Goal: Complete application form: Complete application form

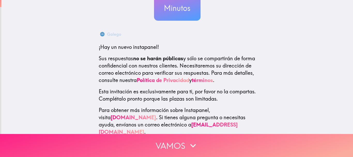
scroll to position [65, 0]
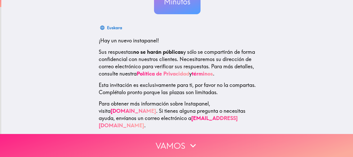
click at [183, 142] on button "Vamos" at bounding box center [176, 145] width 353 height 23
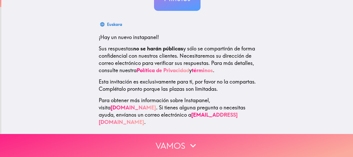
scroll to position [0, 0]
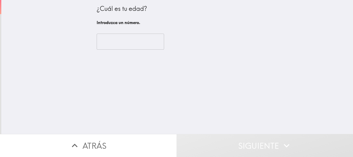
click at [123, 51] on div "​" at bounding box center [177, 41] width 161 height 28
click at [125, 44] on input "number" at bounding box center [130, 42] width 67 height 16
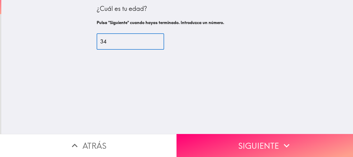
type input "34"
drag, startPoint x: 221, startPoint y: 120, endPoint x: 223, endPoint y: 126, distance: 6.5
click at [222, 123] on div "¿Cuál es tu edad? Pulsa "Siguiente" cuando hayas terminado. Introduzca un númer…" at bounding box center [176, 67] width 351 height 134
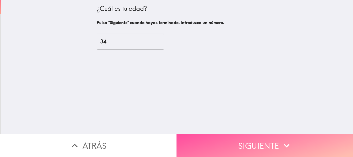
click at [216, 151] on button "Siguiente" at bounding box center [264, 145] width 176 height 23
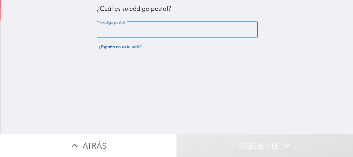
drag, startPoint x: 131, startPoint y: 28, endPoint x: 135, endPoint y: 29, distance: 3.9
click at [131, 28] on input "Código postal" at bounding box center [177, 30] width 161 height 16
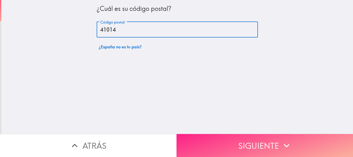
type input "41014"
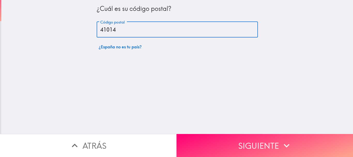
click at [235, 138] on button "Siguiente" at bounding box center [264, 145] width 176 height 23
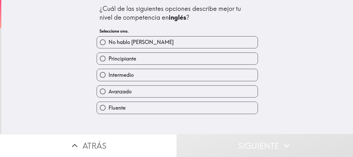
click at [119, 93] on span "Avanzado" at bounding box center [119, 91] width 23 height 7
click at [108, 93] on input "Avanzado" at bounding box center [103, 91] width 12 height 12
radio input "true"
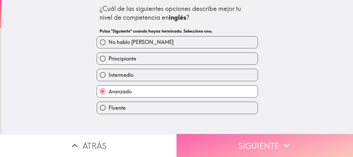
click at [268, 134] on button "Siguiente" at bounding box center [264, 145] width 176 height 23
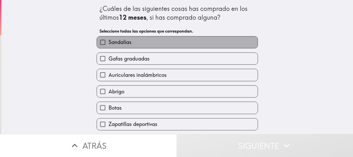
click at [171, 41] on label "Sandalias" at bounding box center [177, 42] width 161 height 12
click at [108, 41] on input "Sandalias" at bounding box center [103, 42] width 12 height 12
checkbox input "true"
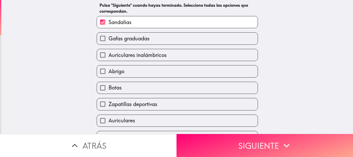
scroll to position [52, 0]
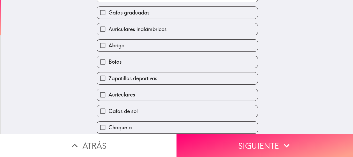
click at [158, 62] on label "Botas" at bounding box center [177, 62] width 161 height 12
click at [108, 62] on input "Botas" at bounding box center [103, 62] width 12 height 12
checkbox input "true"
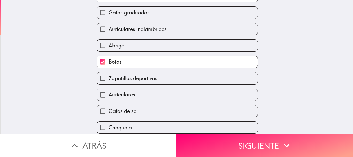
scroll to position [72, 0]
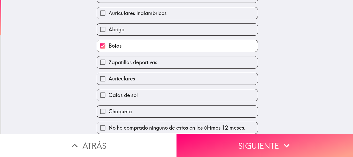
click at [132, 60] on span "Zapatillas deportivas" at bounding box center [132, 62] width 49 height 7
click at [108, 60] on input "Zapatillas deportivas" at bounding box center [103, 62] width 12 height 12
checkbox input "true"
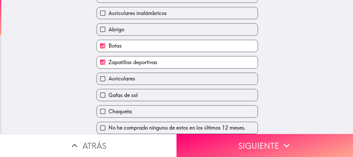
scroll to position [46, 0]
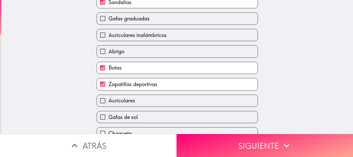
click at [137, 20] on span "Gafas graduadas" at bounding box center [128, 18] width 41 height 7
click at [108, 20] on input "Gafas graduadas" at bounding box center [103, 19] width 12 height 12
checkbox input "true"
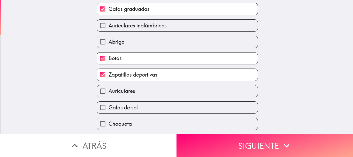
scroll to position [72, 0]
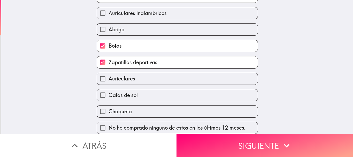
click at [166, 89] on label "Gafas de sol" at bounding box center [177, 95] width 161 height 12
click at [108, 89] on input "Gafas de sol" at bounding box center [103, 95] width 12 height 12
checkbox input "true"
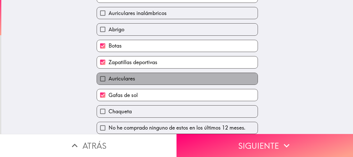
click at [168, 73] on label "Auriculares" at bounding box center [177, 79] width 161 height 12
click at [108, 73] on input "Auriculares" at bounding box center [103, 79] width 12 height 12
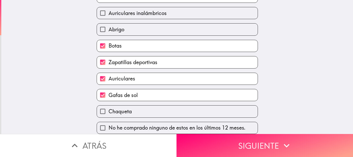
click at [149, 77] on label "Auriculares" at bounding box center [177, 79] width 161 height 12
click at [108, 77] on input "Auriculares" at bounding box center [103, 79] width 12 height 12
checkbox input "false"
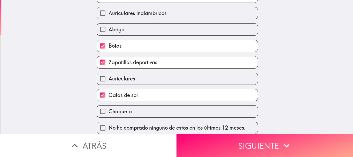
click at [188, 10] on label "Auriculares inalámbricos" at bounding box center [177, 13] width 161 height 12
click at [108, 10] on input "Auriculares inalámbricos" at bounding box center [103, 13] width 12 height 12
checkbox input "true"
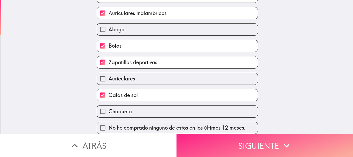
click at [238, 140] on button "Siguiente" at bounding box center [264, 145] width 176 height 23
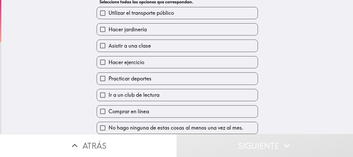
scroll to position [33, 0]
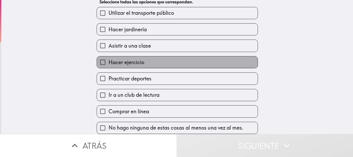
click at [185, 58] on label "Hacer ejercicio" at bounding box center [177, 62] width 161 height 12
click at [108, 58] on input "Hacer ejercicio" at bounding box center [103, 62] width 12 height 12
checkbox input "true"
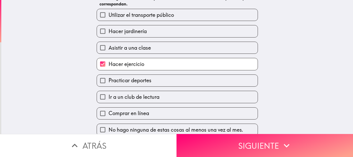
scroll to position [39, 0]
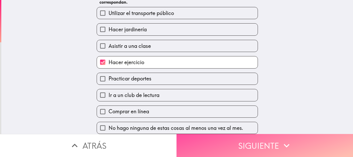
click at [273, 143] on button "Siguiente" at bounding box center [264, 145] width 176 height 23
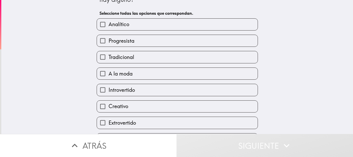
scroll to position [26, 0]
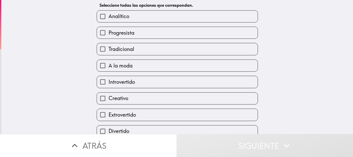
click at [160, 19] on label "Analítico" at bounding box center [177, 17] width 161 height 12
click at [108, 19] on input "Analítico" at bounding box center [103, 17] width 12 height 12
checkbox input "true"
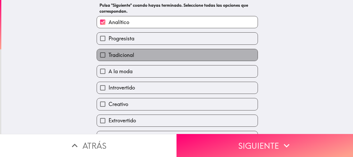
click at [161, 57] on label "Tradicional" at bounding box center [177, 55] width 161 height 12
click at [108, 57] on input "Tradicional" at bounding box center [103, 55] width 12 height 12
checkbox input "true"
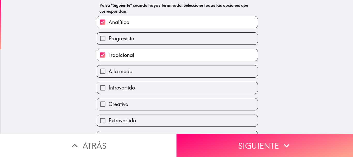
click at [155, 72] on label "A la moda" at bounding box center [177, 71] width 161 height 12
click at [108, 72] on input "A la moda" at bounding box center [103, 71] width 12 height 12
checkbox input "true"
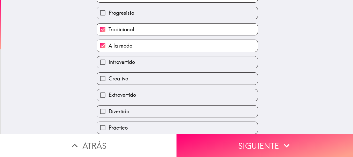
scroll to position [52, 0]
click at [143, 95] on label "Extrovertido" at bounding box center [177, 95] width 161 height 12
click at [108, 95] on input "Extrovertido" at bounding box center [103, 95] width 12 height 12
checkbox input "true"
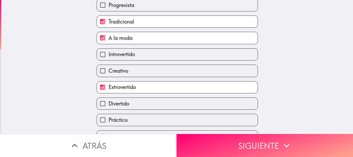
scroll to position [72, 0]
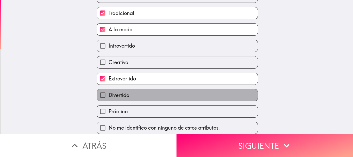
click at [142, 92] on label "Divertido" at bounding box center [177, 95] width 161 height 12
click at [108, 92] on input "Divertido" at bounding box center [103, 95] width 12 height 12
checkbox input "true"
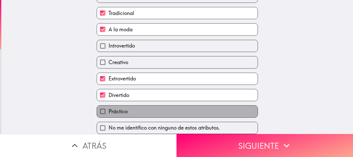
click at [142, 105] on label "Práctico" at bounding box center [177, 111] width 161 height 12
click at [108, 105] on input "Práctico" at bounding box center [103, 111] width 12 height 12
checkbox input "true"
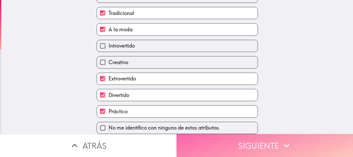
click at [212, 138] on button "Siguiente" at bounding box center [264, 145] width 176 height 23
